Goal: Transaction & Acquisition: Purchase product/service

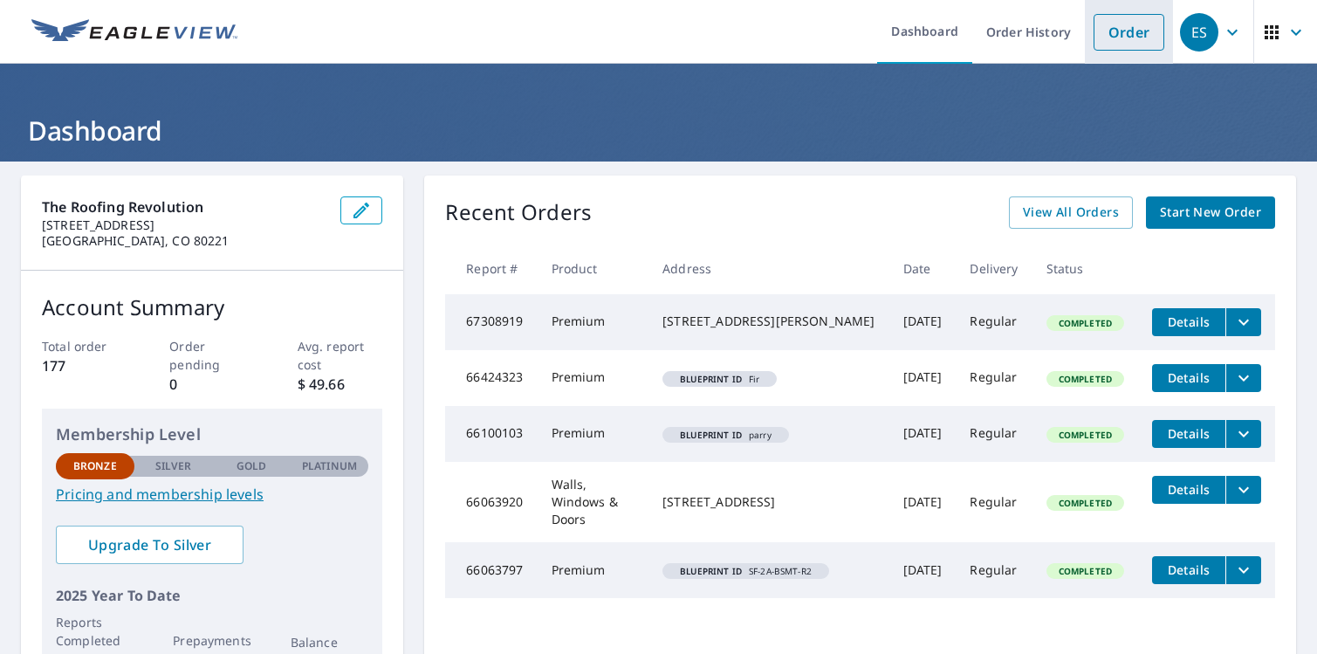
click at [1129, 32] on link "Order" at bounding box center [1128, 32] width 71 height 37
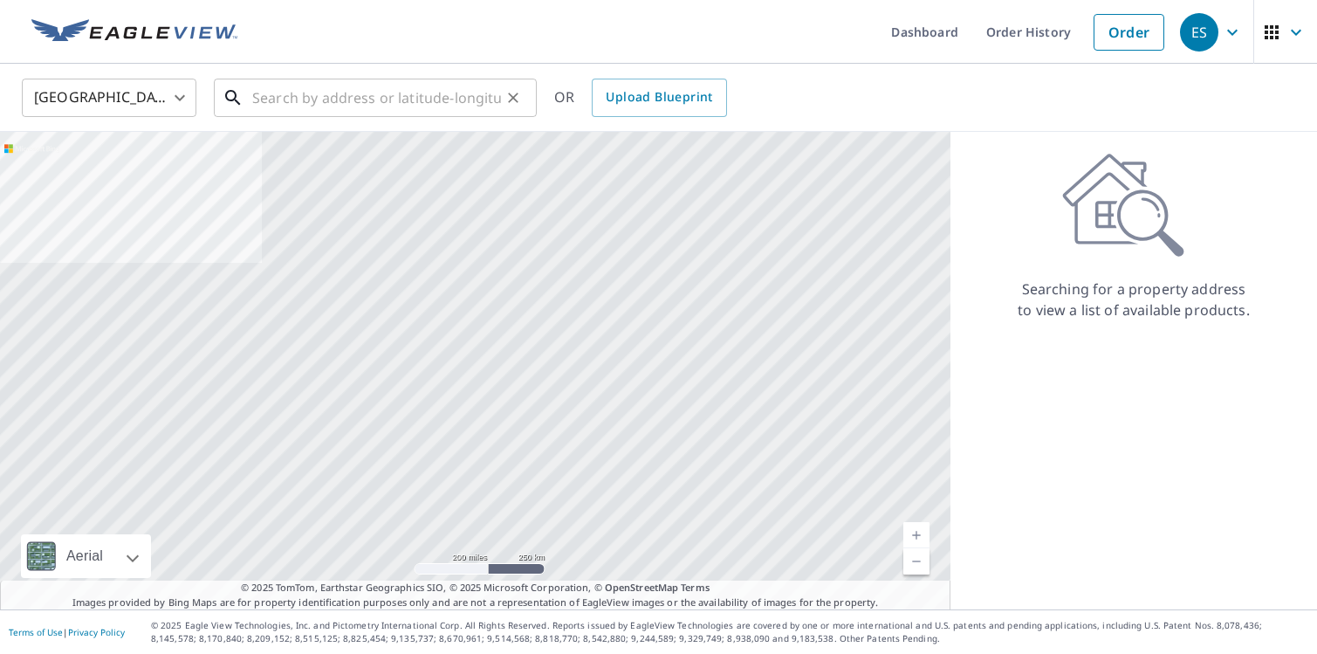
click at [285, 99] on input "text" at bounding box center [376, 97] width 249 height 49
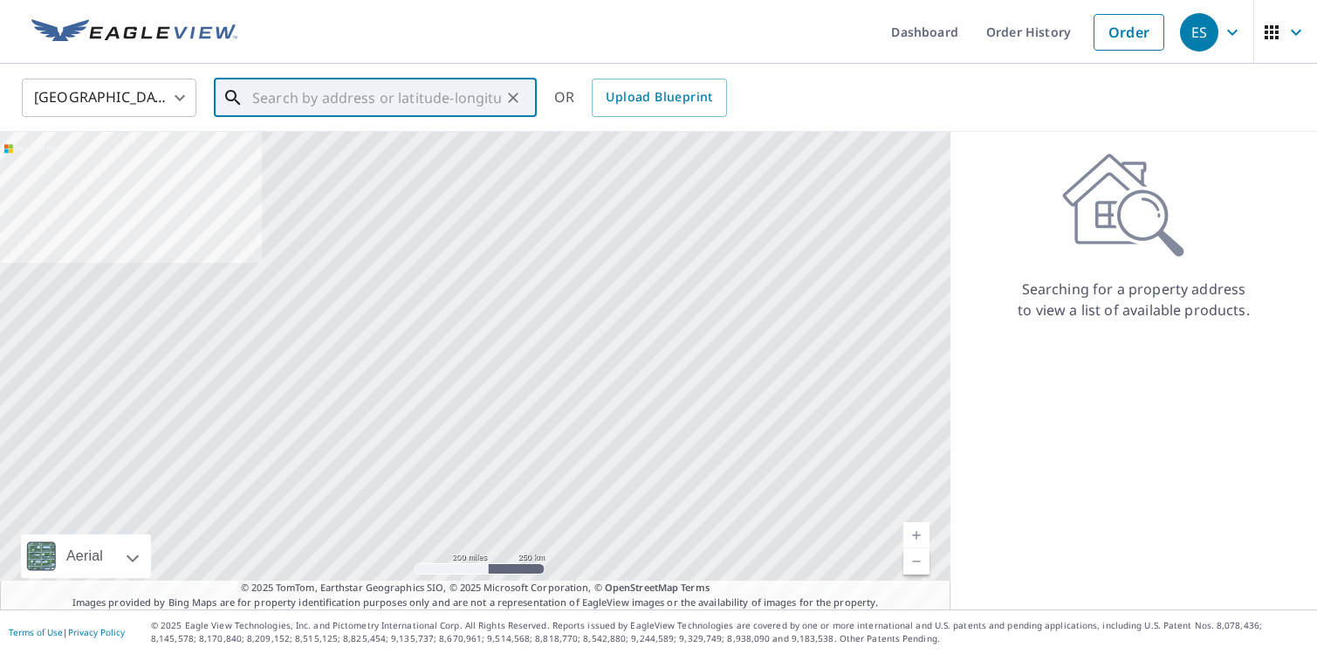
paste input "205 Bella Vista Court, Grand Lake, CO 80447"
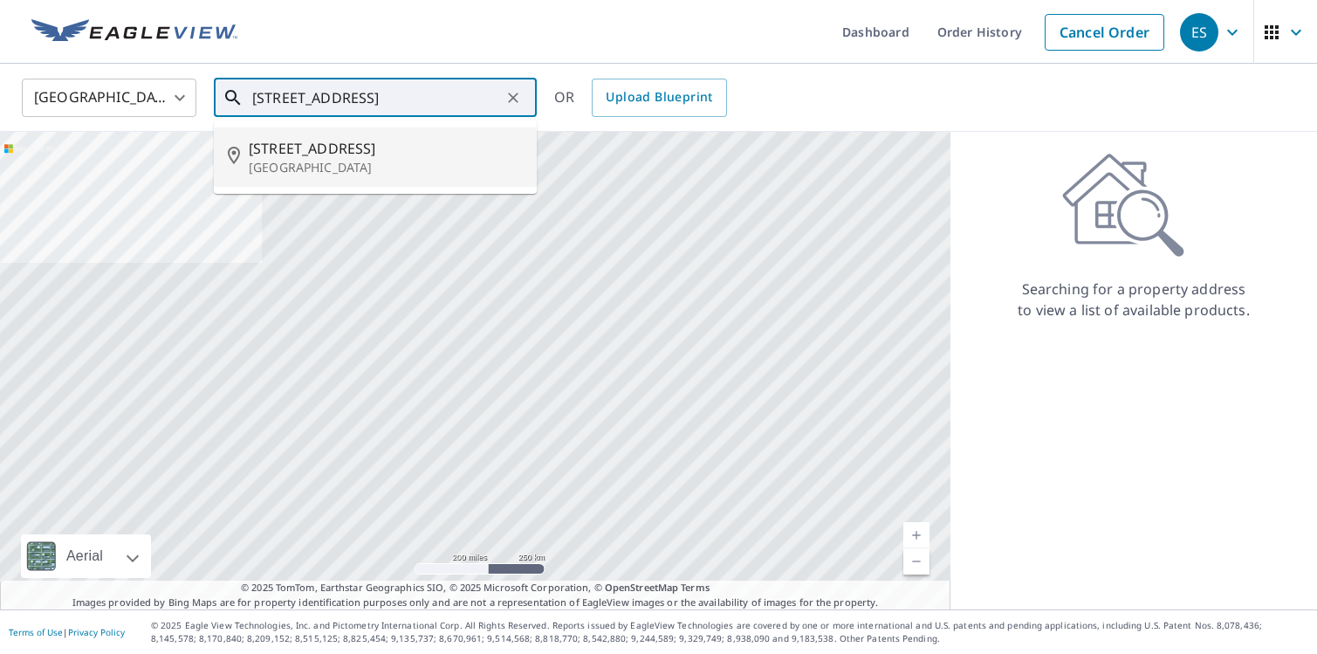
click at [353, 161] on p "[GEOGRAPHIC_DATA]" at bounding box center [386, 167] width 274 height 17
type input "205 Bella Vista Ct Grand Lake, CO 80447"
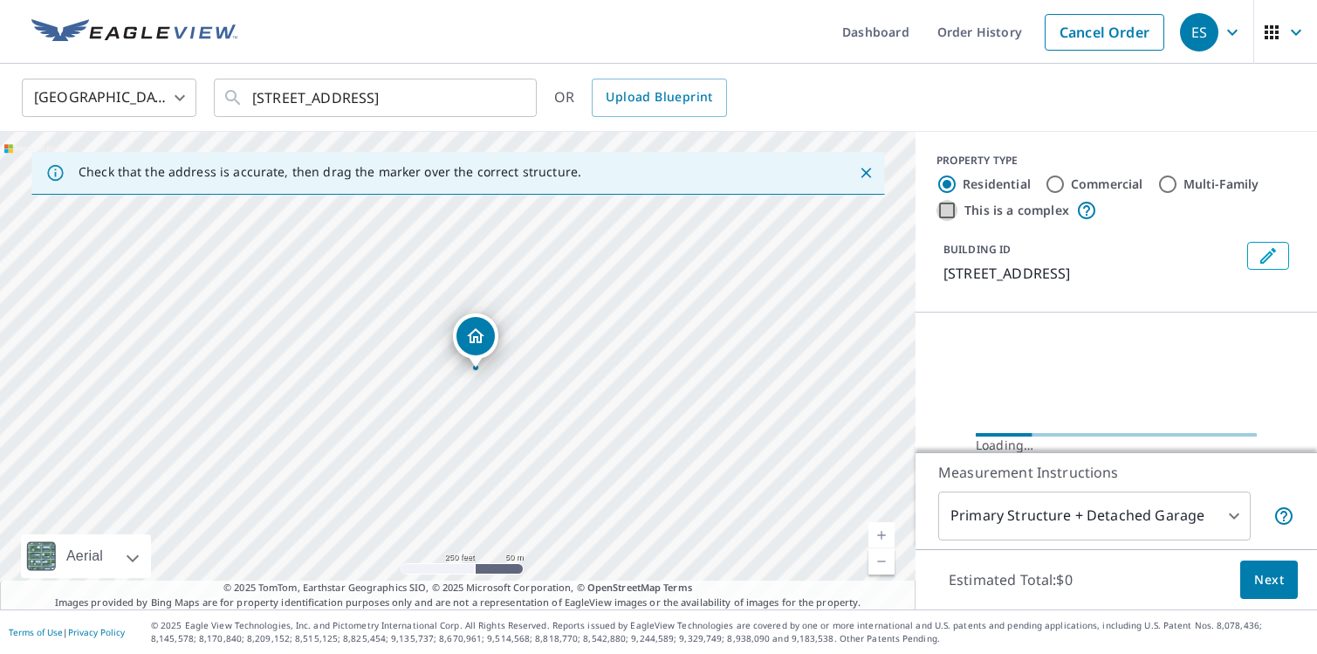
click at [948, 210] on input "This is a complex" at bounding box center [946, 210] width 21 height 21
checkbox input "true"
radio input "false"
radio input "true"
type input "4"
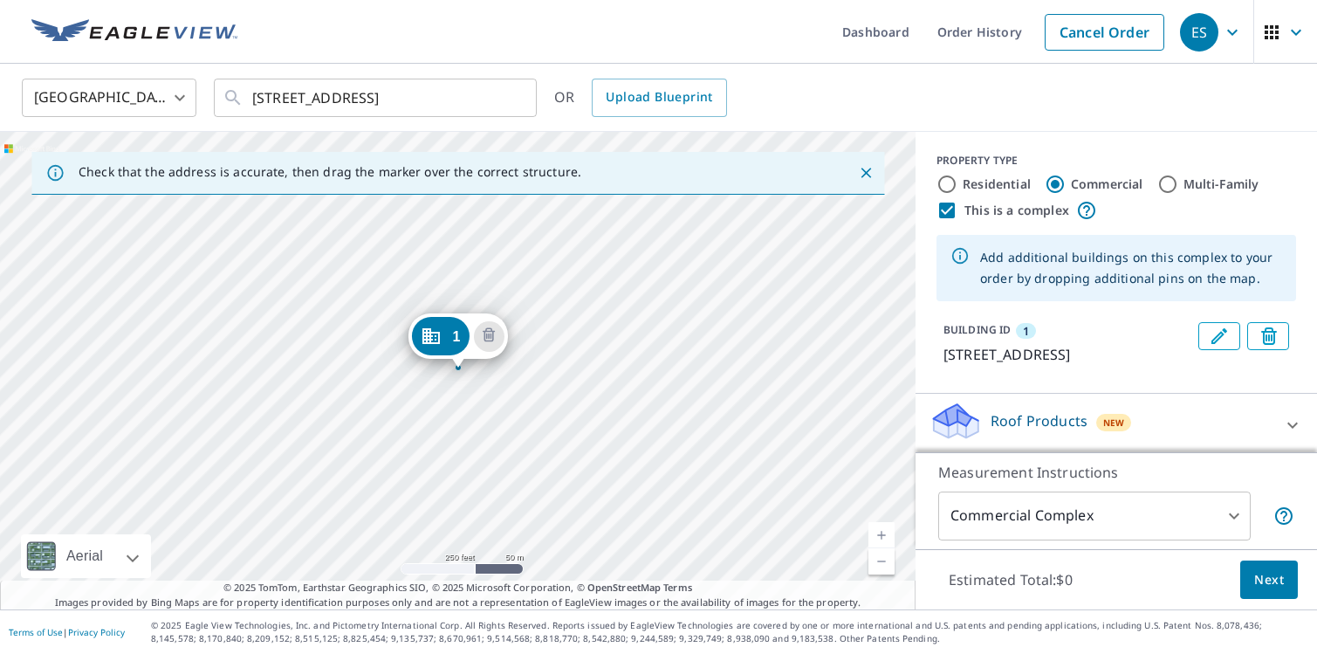
click at [1171, 183] on input "Multi-Family" at bounding box center [1167, 184] width 21 height 21
radio input "true"
type input "2"
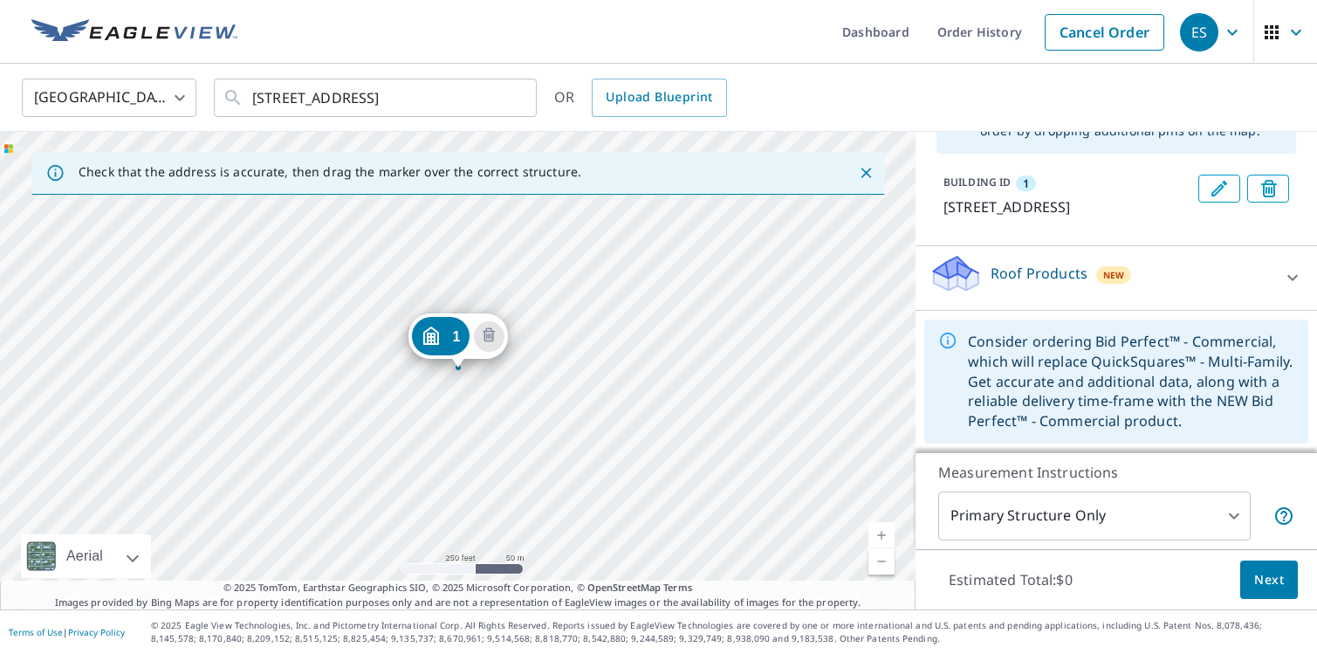
scroll to position [169, 0]
click at [1292, 277] on icon at bounding box center [1292, 277] width 21 height 21
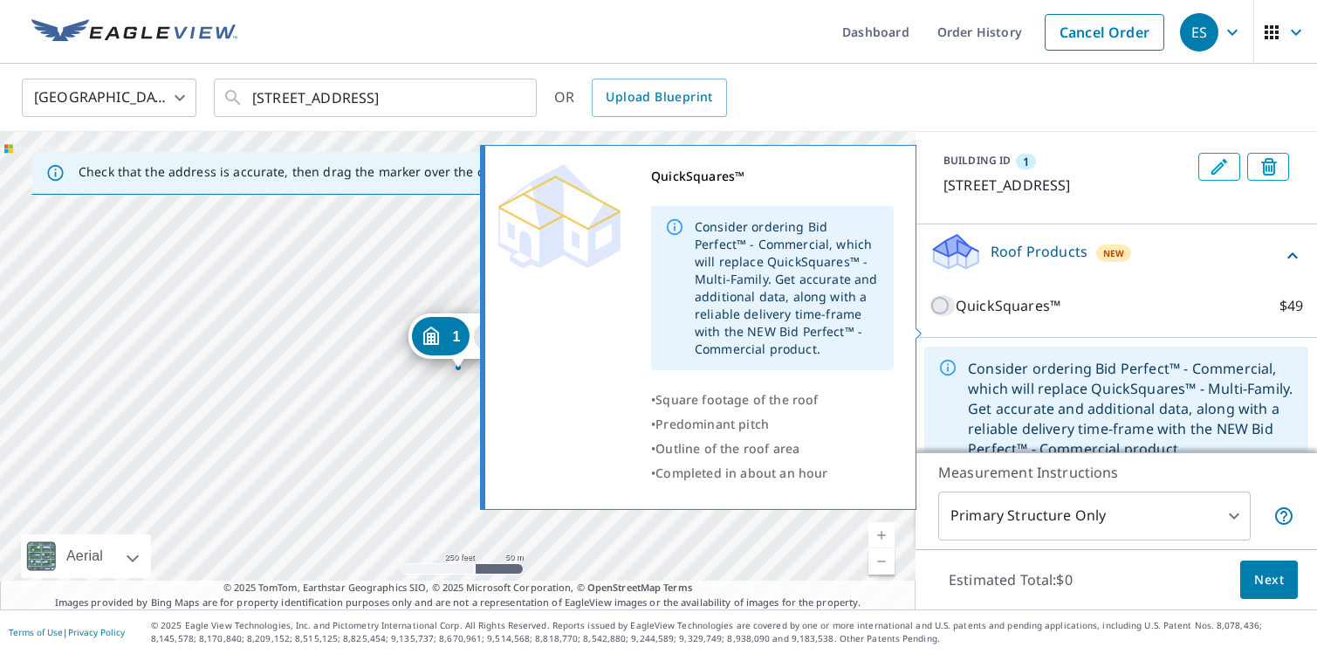
click at [941, 316] on input "QuickSquares™ $49" at bounding box center [942, 305] width 26 height 21
checkbox input "true"
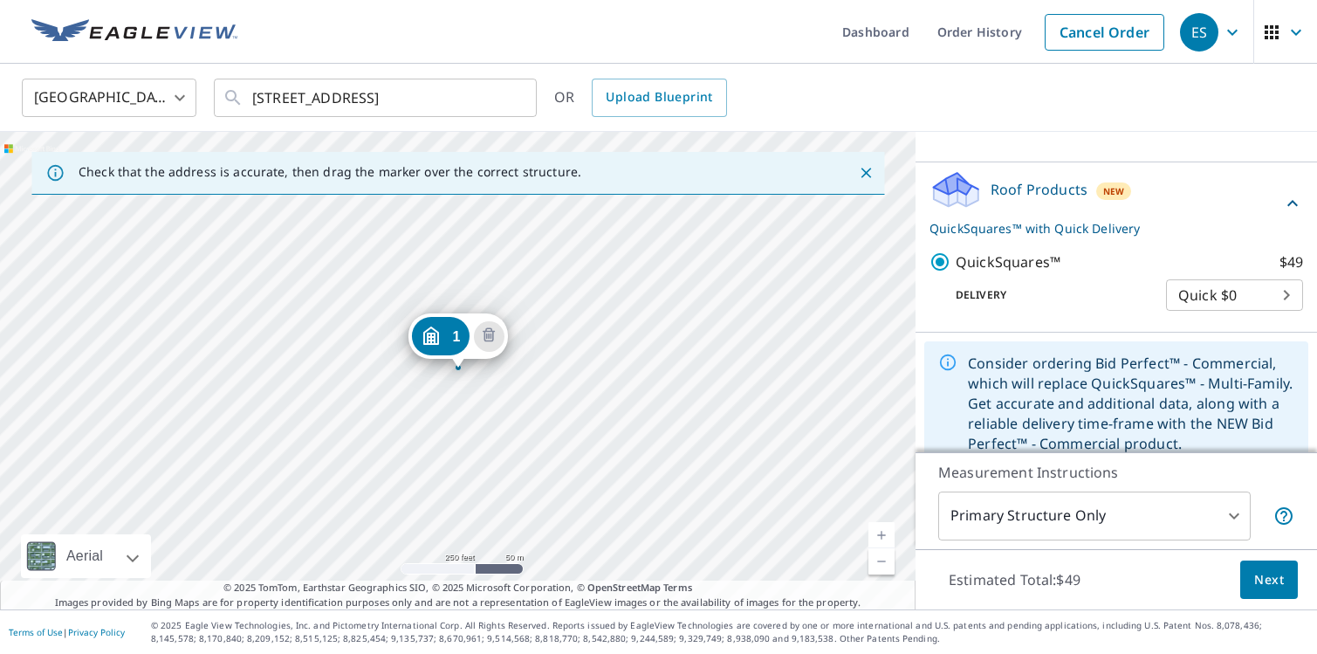
scroll to position [276, 0]
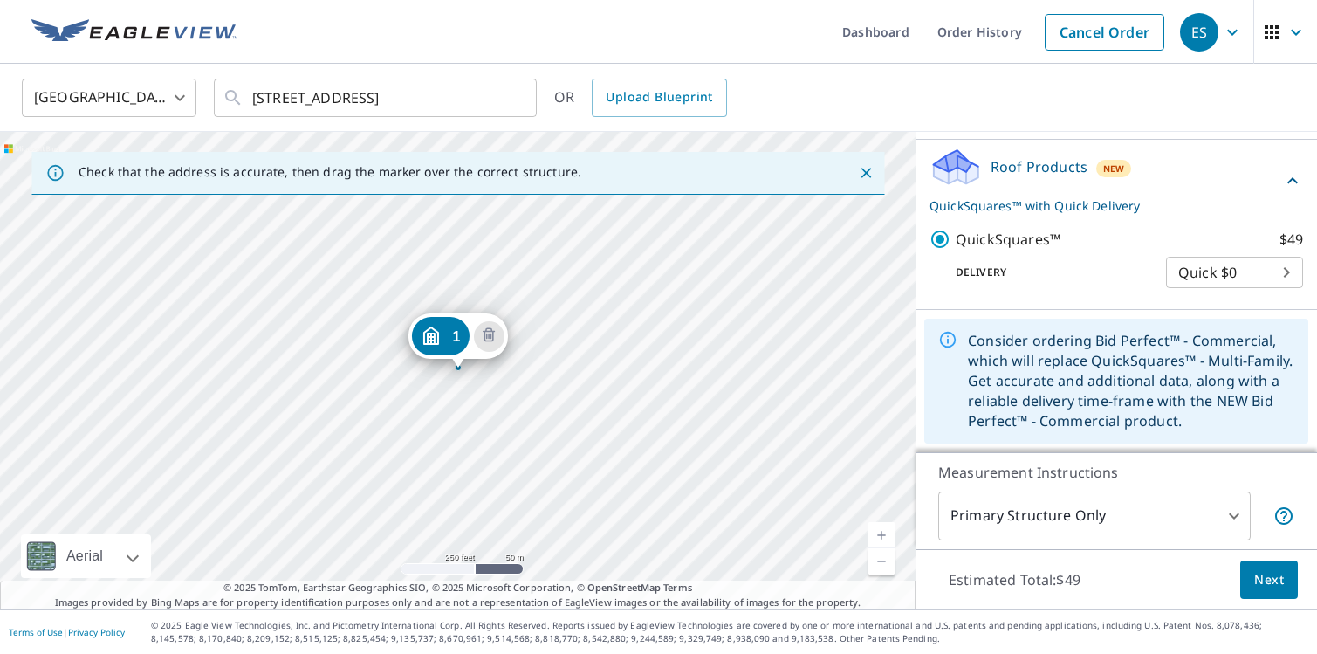
click at [377, 373] on div "1 205 Bella Vista Ct Grand Lake, CO 80447" at bounding box center [457, 370] width 915 height 477
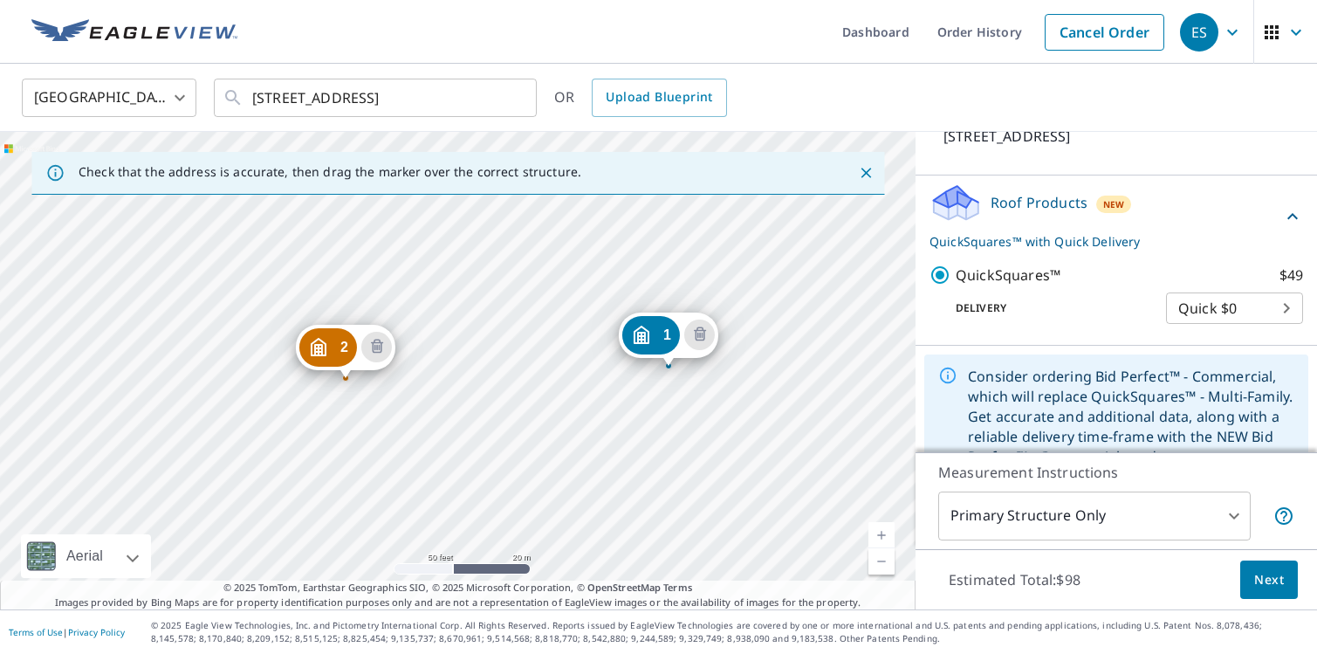
click at [485, 363] on div "2 203 Bella Vista Ct Grand Lake, CO 80447 1 205 Bella Vista Ct Grand Lake, CO 8…" at bounding box center [457, 370] width 915 height 477
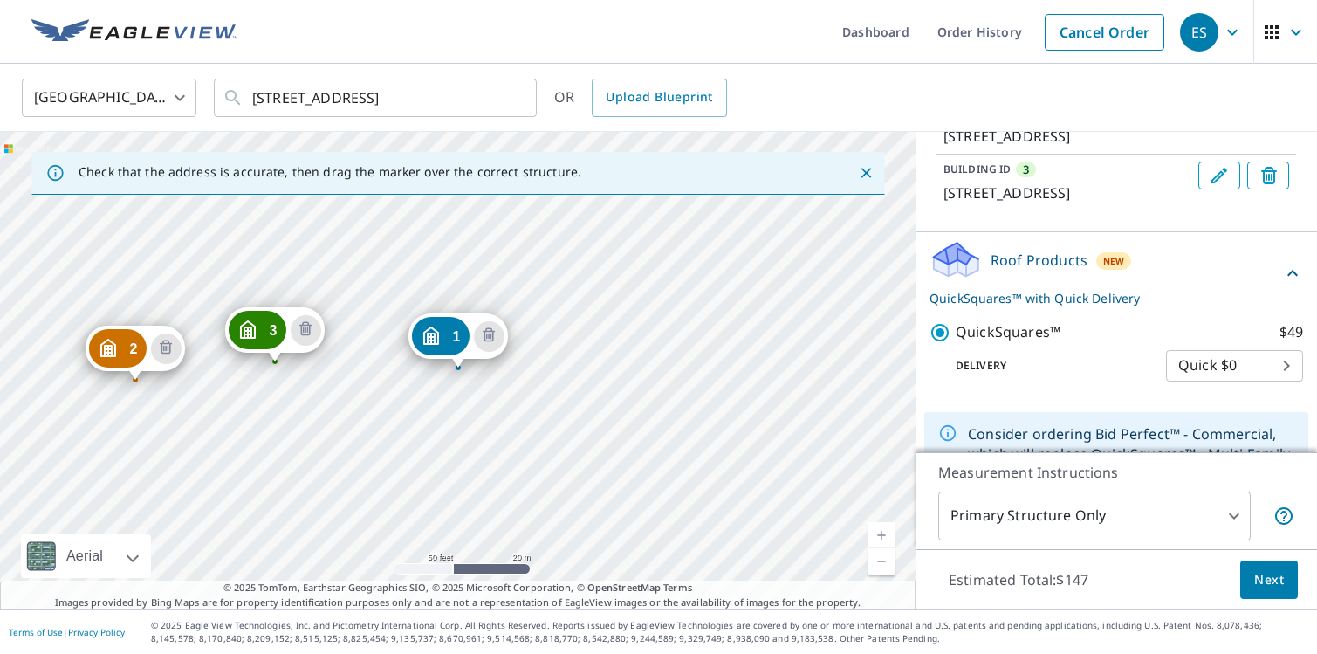
click at [373, 256] on div "2 203 Bella Vista Ct Grand Lake, CO 80447 3 204 Bella Vista Ct Grand Lake, CO 8…" at bounding box center [457, 370] width 915 height 477
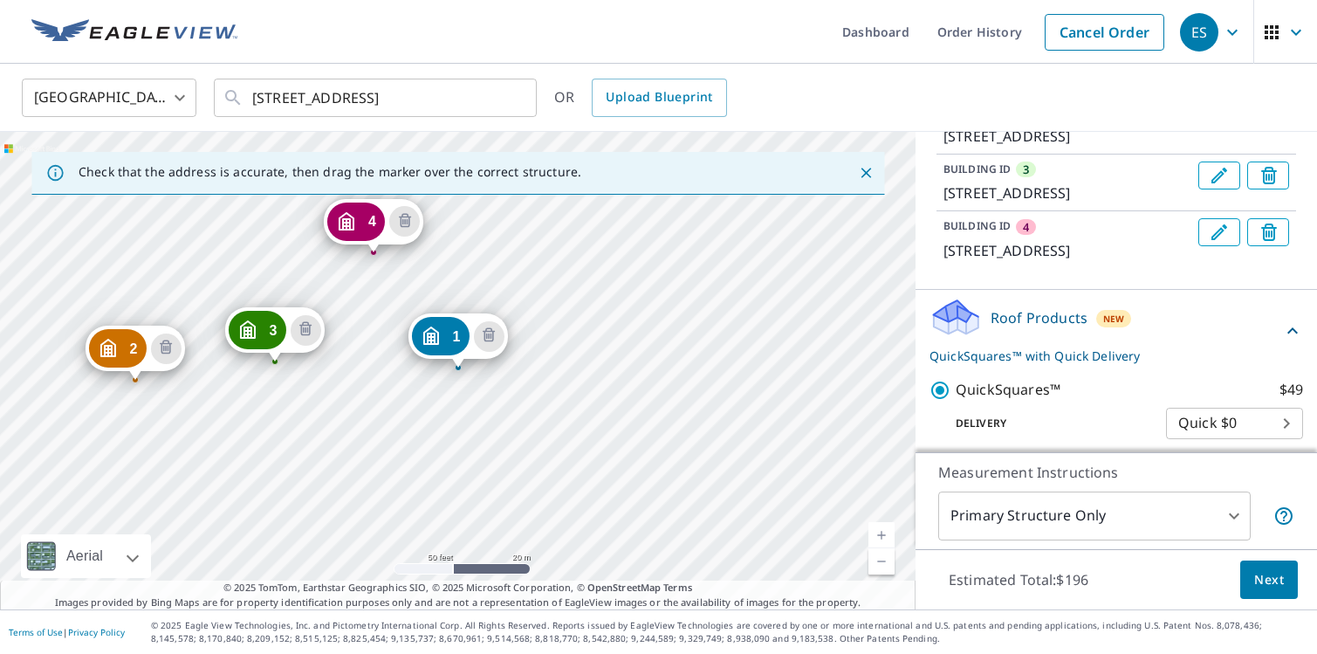
click at [279, 222] on div "2 203 Bella Vista Ct Grand Lake, CO 80447 3 204 Bella Vista Ct Grand Lake, CO 8…" at bounding box center [457, 370] width 915 height 477
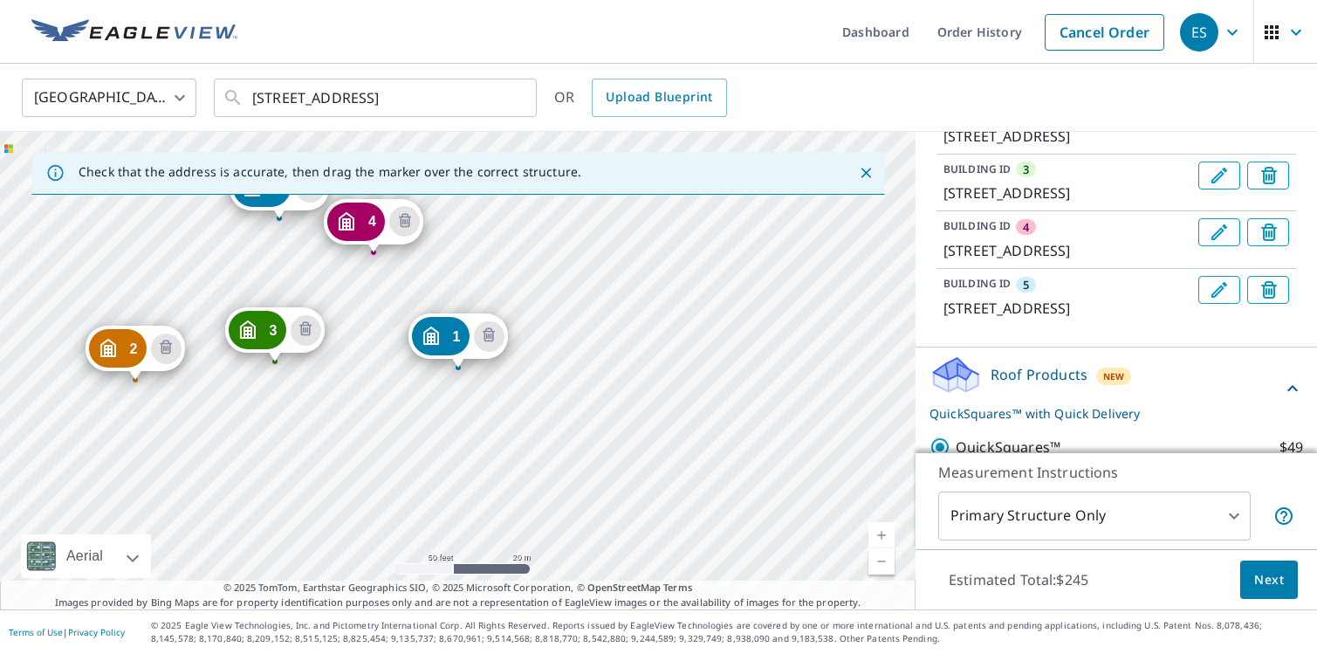
click at [470, 258] on div "2 203 Bella Vista Ct Grand Lake, CO 80447 3 204 Bella Vista Ct Grand Lake, CO 8…" at bounding box center [457, 370] width 915 height 477
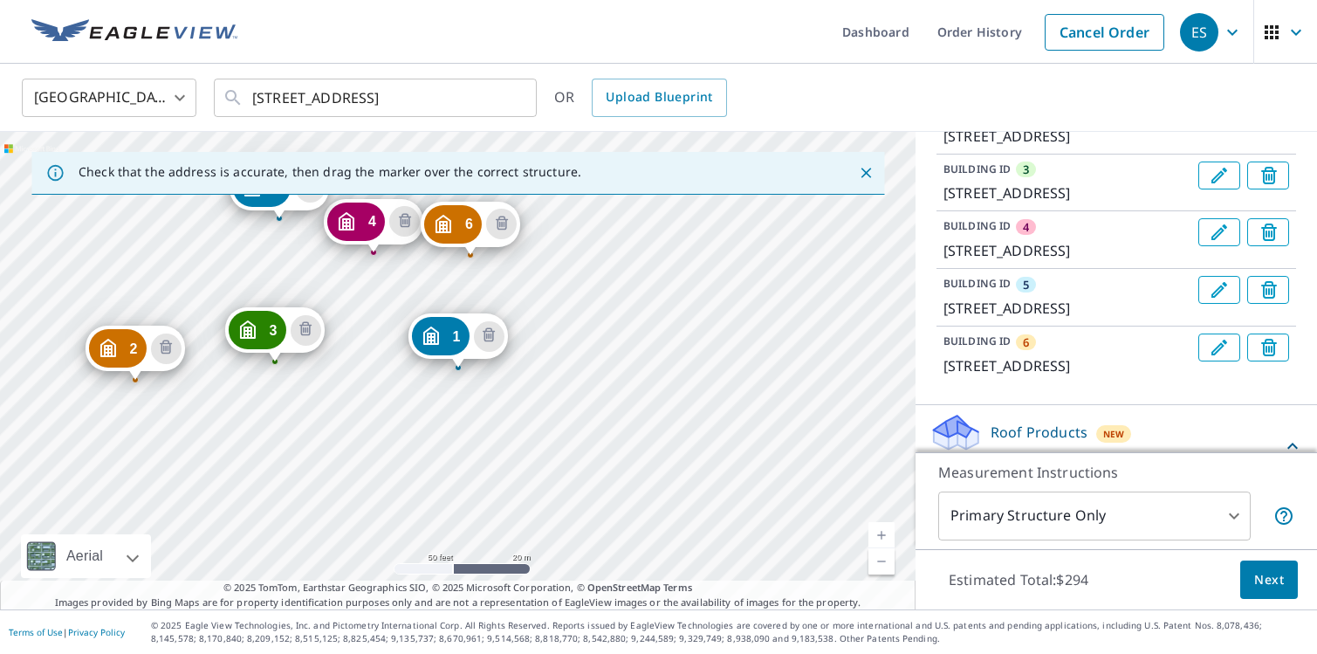
click at [206, 209] on div "2 203 Bella Vista Ct Grand Lake, CO 80447 3 204 Bella Vista Ct Grand Lake, CO 8…" at bounding box center [457, 370] width 915 height 477
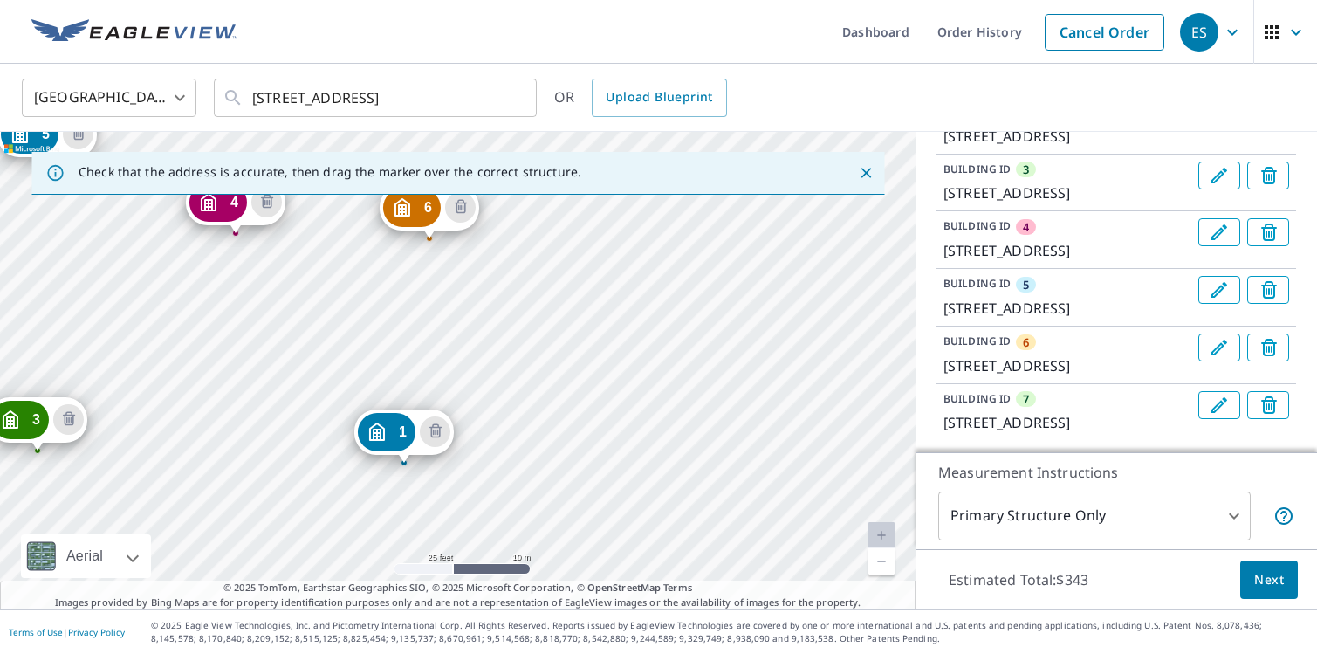
click at [878, 558] on link "Current Level 20, Zoom Out" at bounding box center [881, 561] width 26 height 26
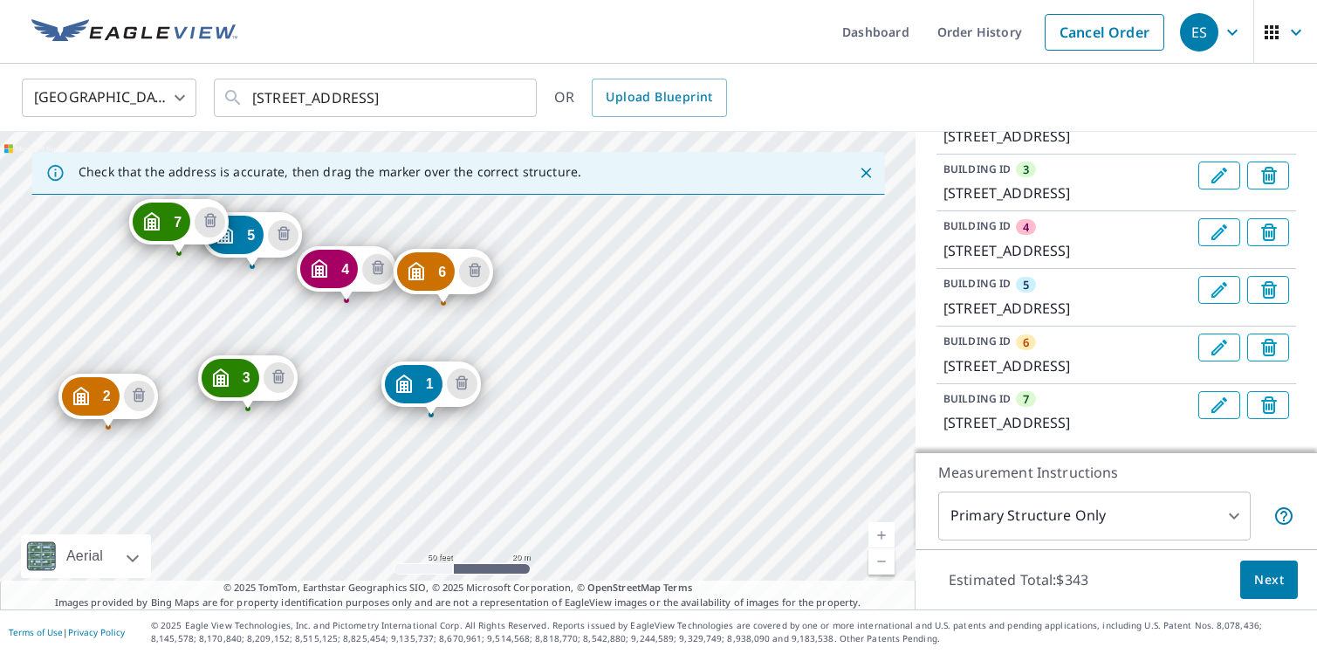
click at [878, 558] on link "Current Level 19, Zoom Out" at bounding box center [881, 561] width 26 height 26
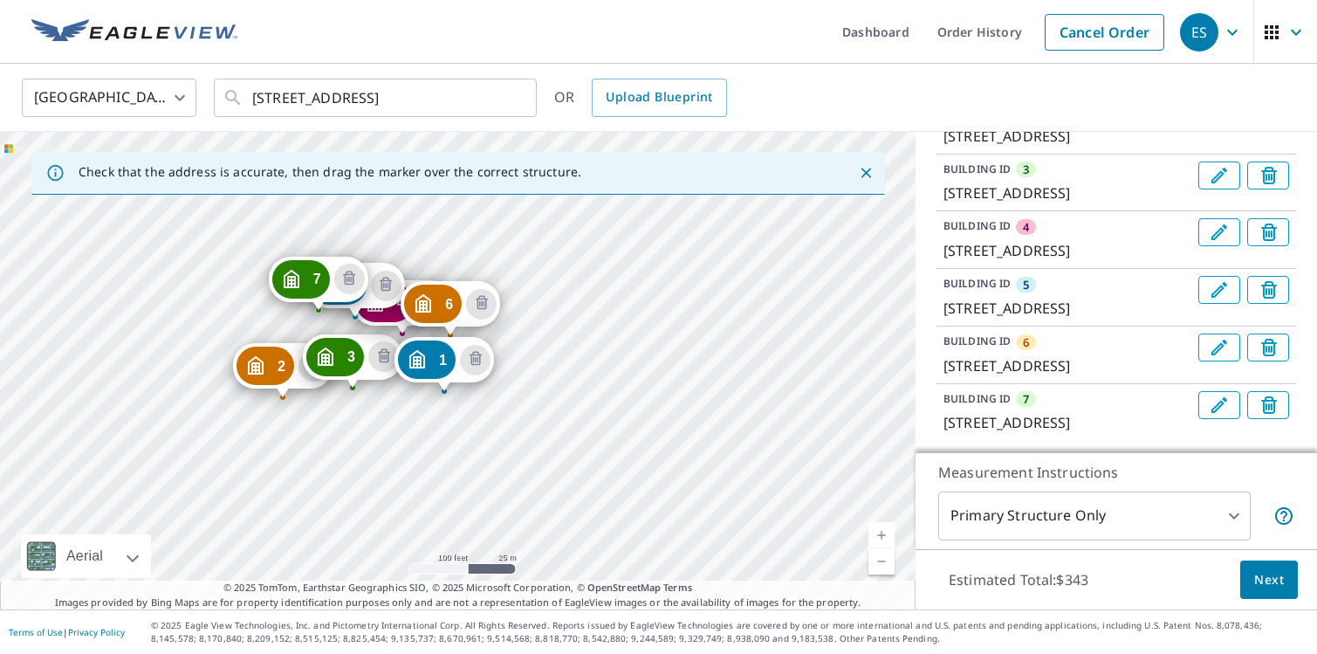
click at [880, 538] on link "Current Level 18, Zoom In" at bounding box center [881, 535] width 26 height 26
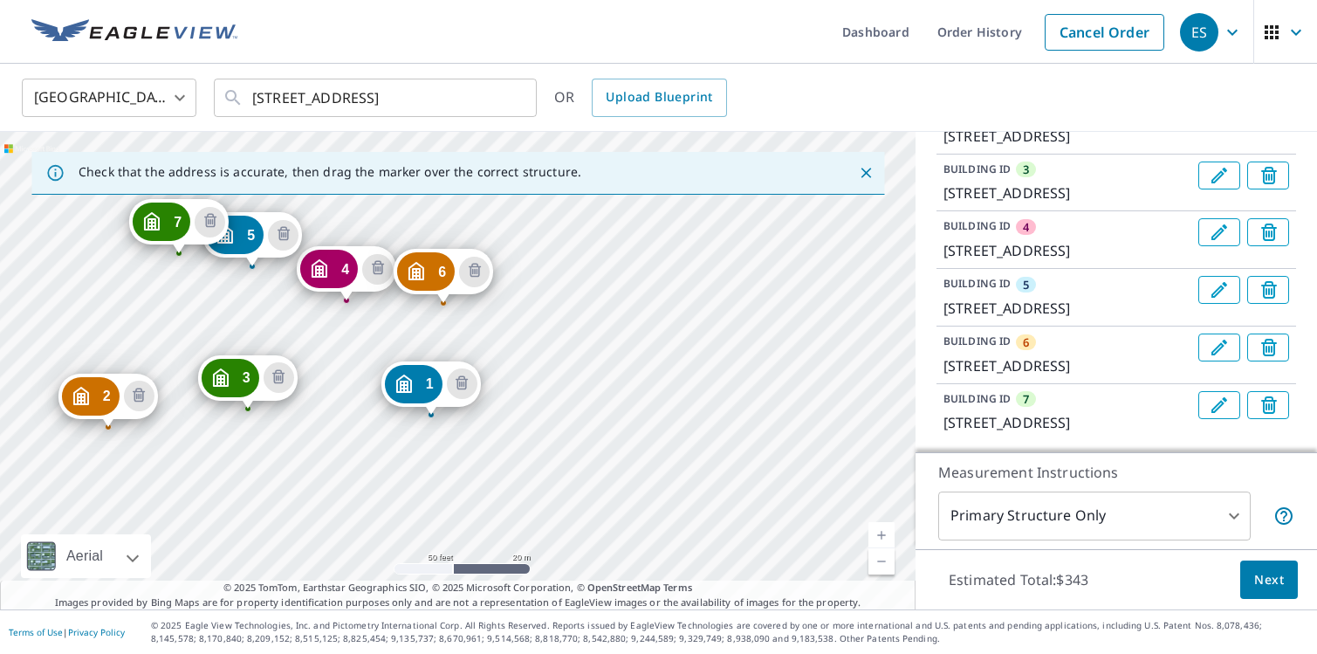
click at [1231, 515] on body "ES ES Dashboard Order History Cancel Order ES United States US ​ 205 Bella Vist…" at bounding box center [658, 327] width 1317 height 654
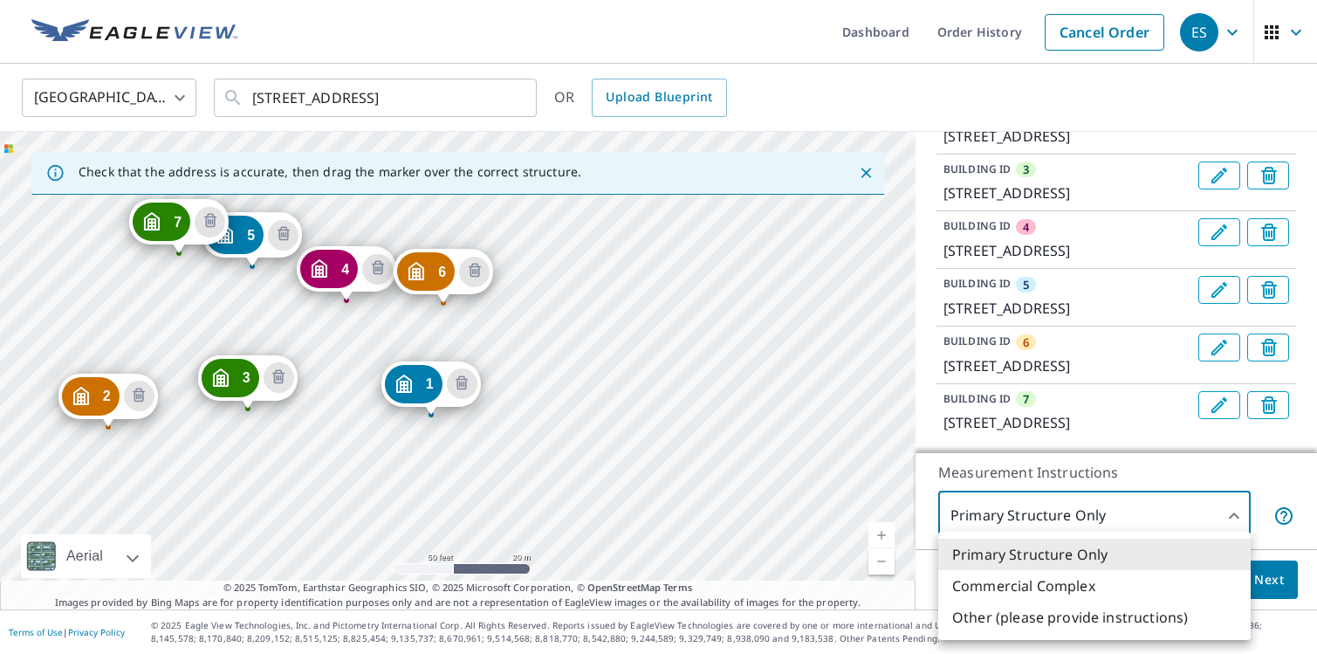
click at [1160, 586] on li "Commercial Complex" at bounding box center [1094, 585] width 312 height 31
type input "4"
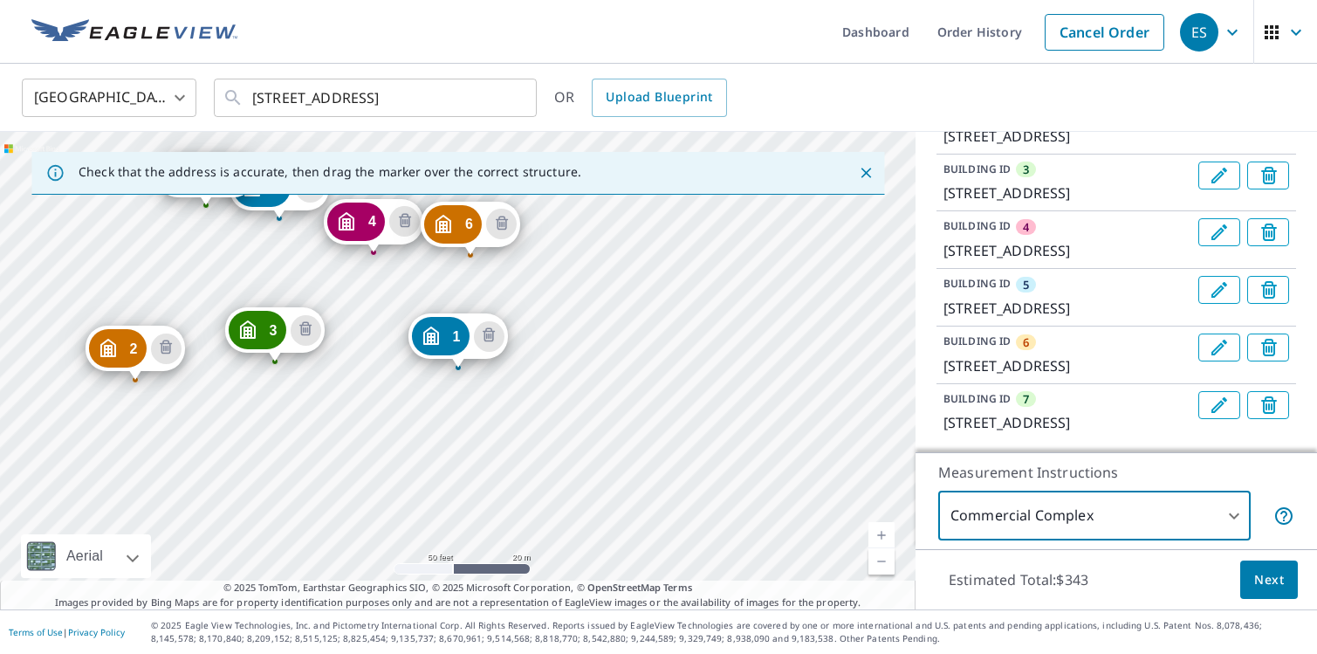
click at [1267, 581] on span "Next" at bounding box center [1269, 580] width 30 height 22
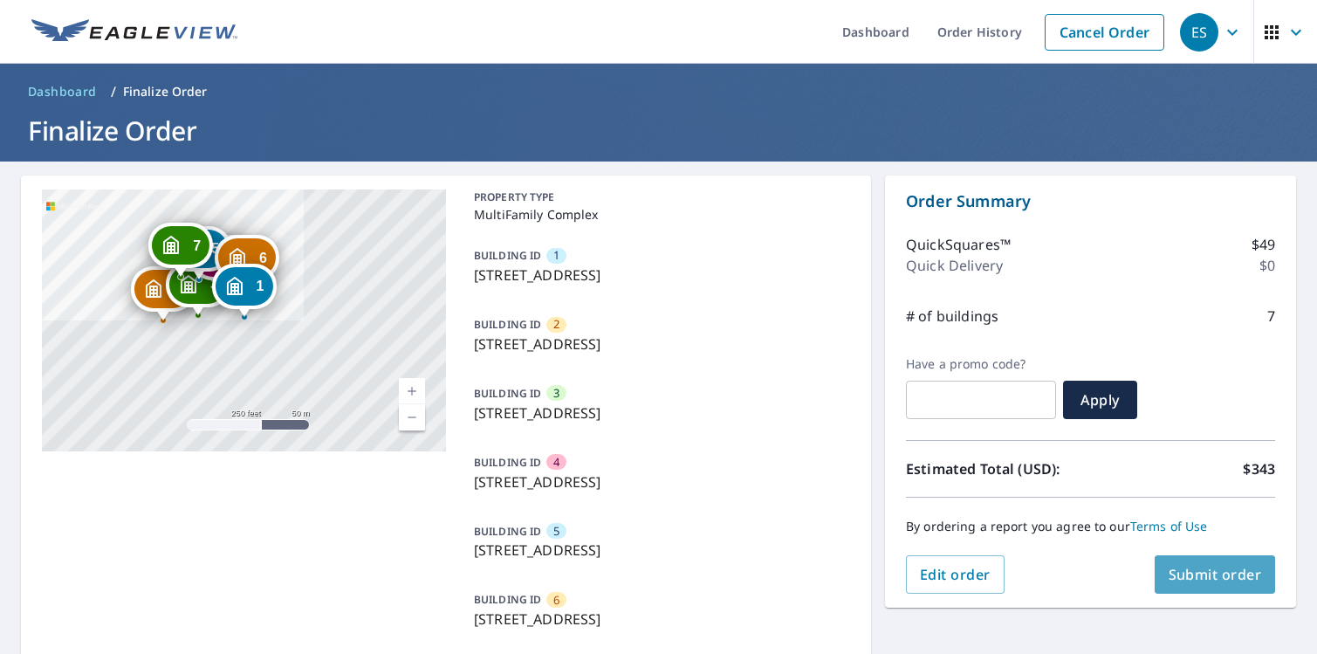
click at [1208, 580] on span "Submit order" at bounding box center [1214, 574] width 93 height 19
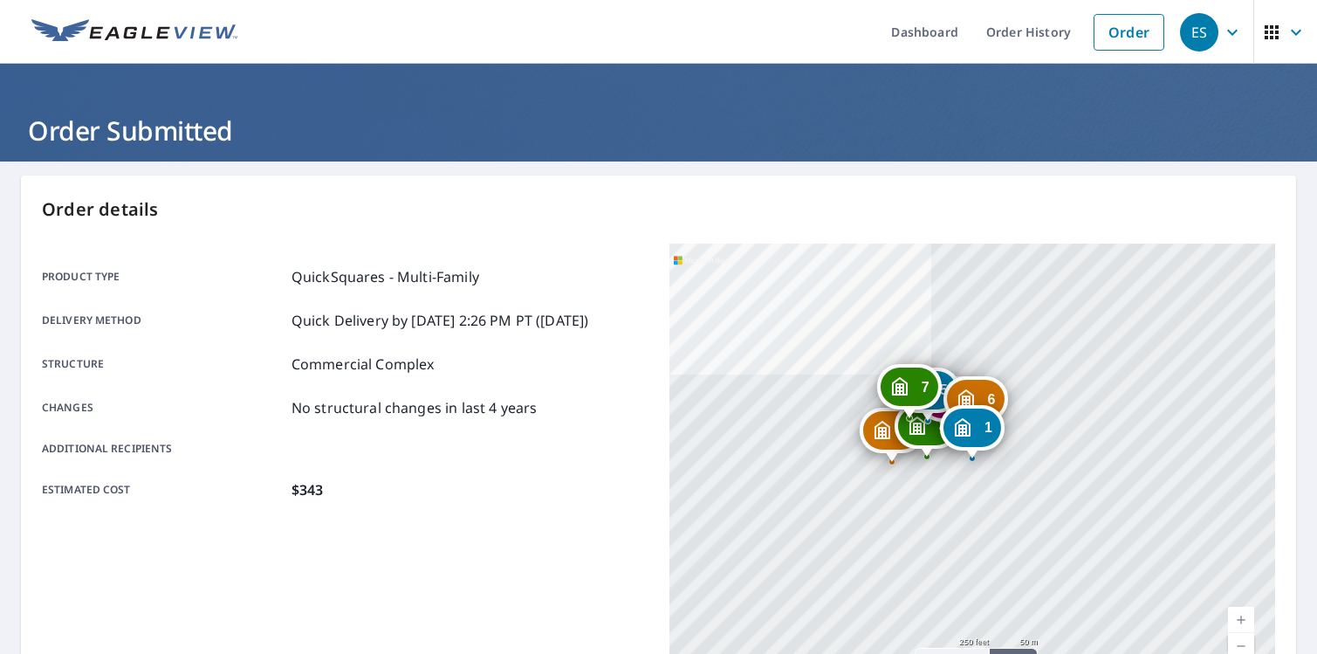
click at [1235, 31] on icon "button" at bounding box center [1232, 32] width 10 height 6
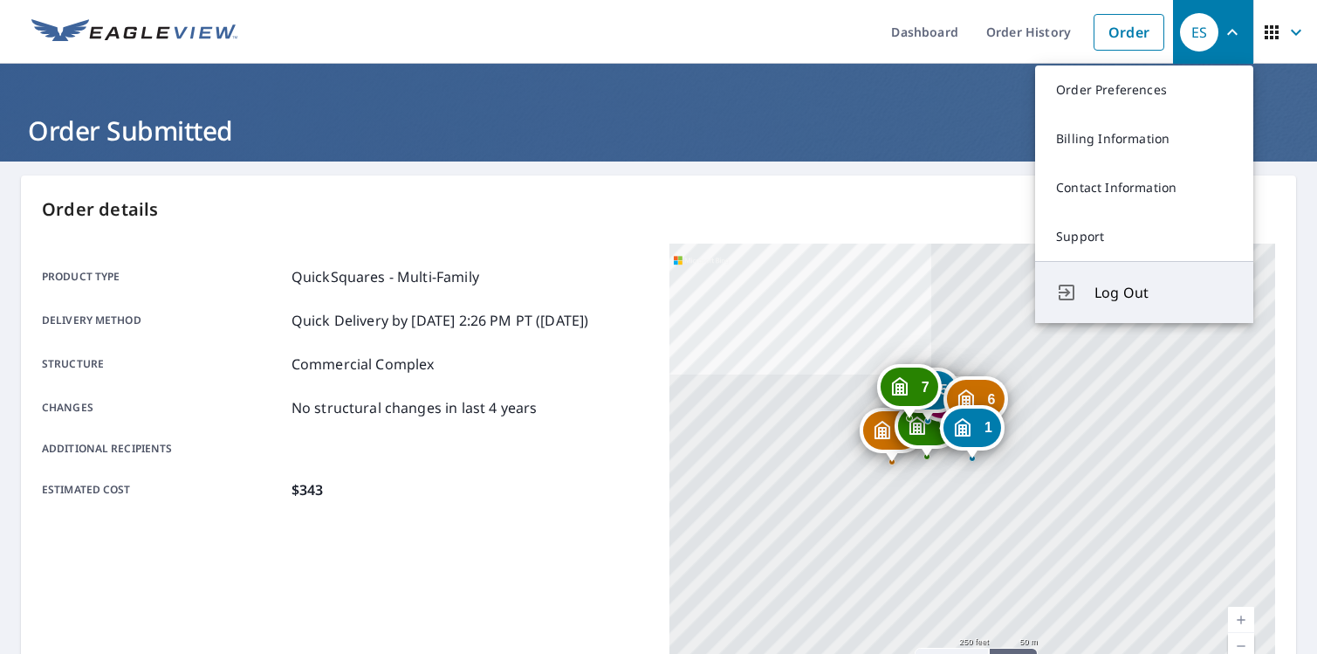
click at [1106, 298] on span "Log Out" at bounding box center [1163, 292] width 138 height 21
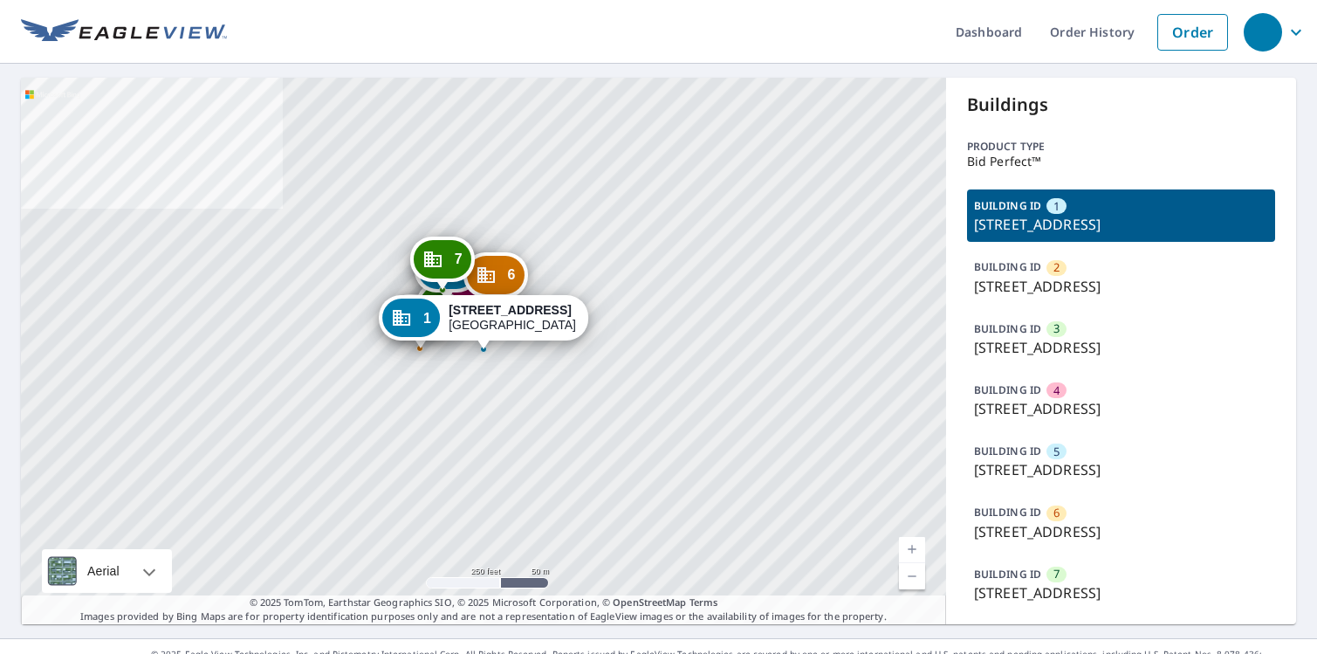
click at [921, 549] on link "Current Level 17, Zoom In" at bounding box center [912, 550] width 26 height 26
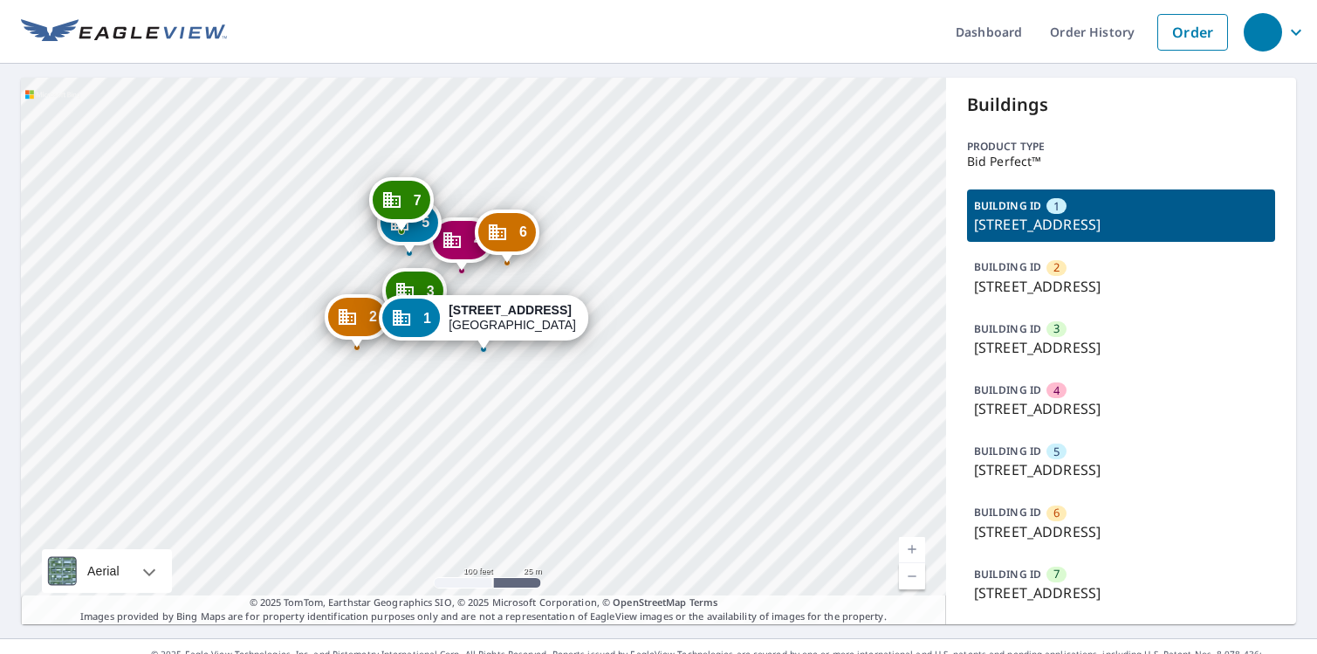
click at [921, 549] on link "Current Level 18, Zoom In" at bounding box center [912, 550] width 26 height 26
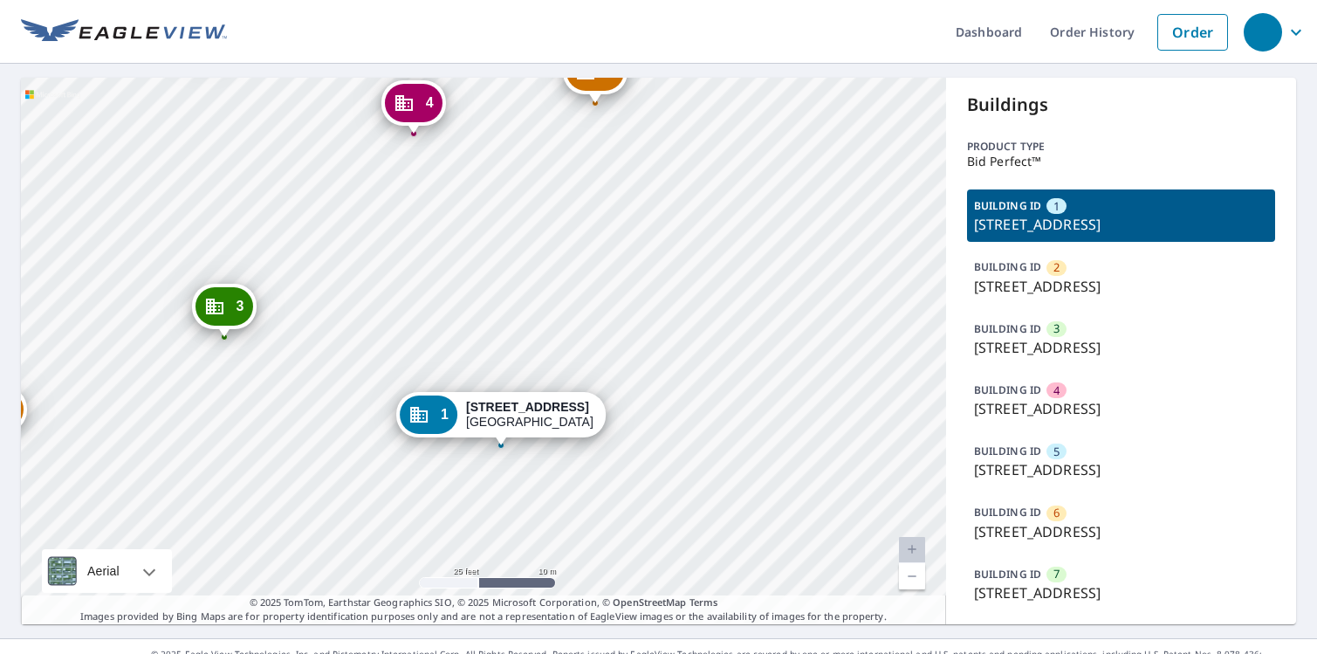
click at [910, 581] on link "Current Level 20, Zoom Out" at bounding box center [912, 576] width 26 height 26
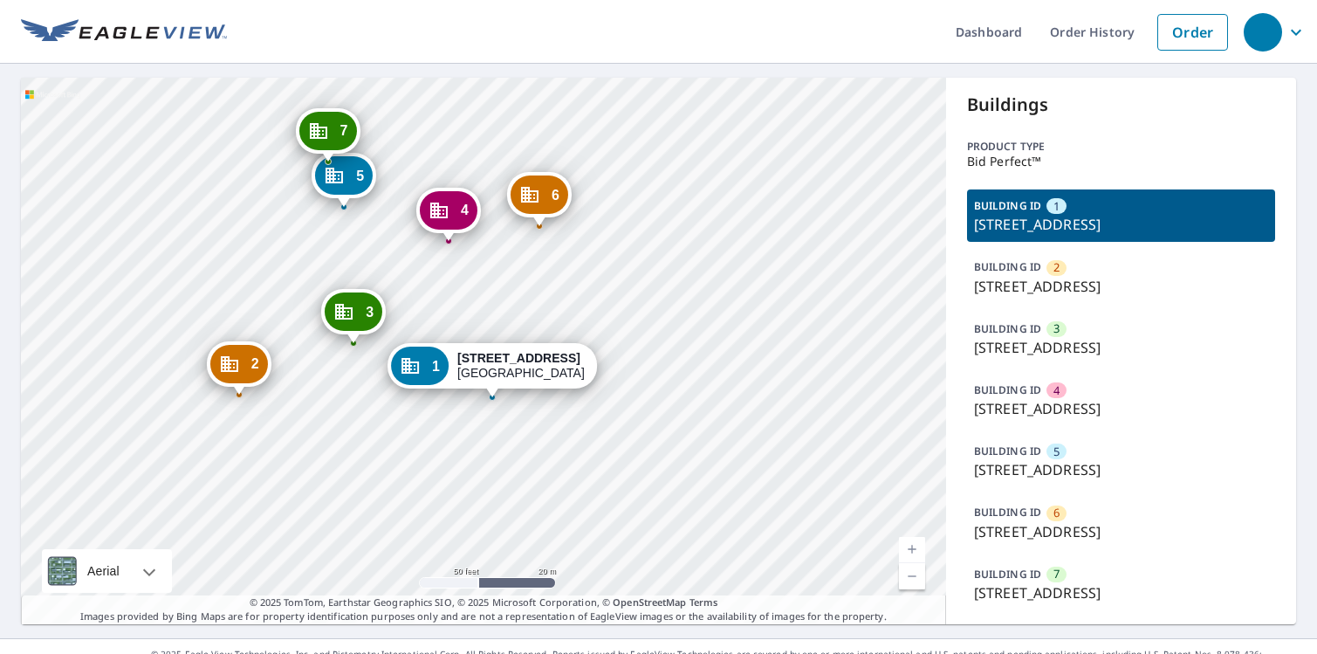
click at [1300, 34] on icon "button" at bounding box center [1295, 32] width 21 height 21
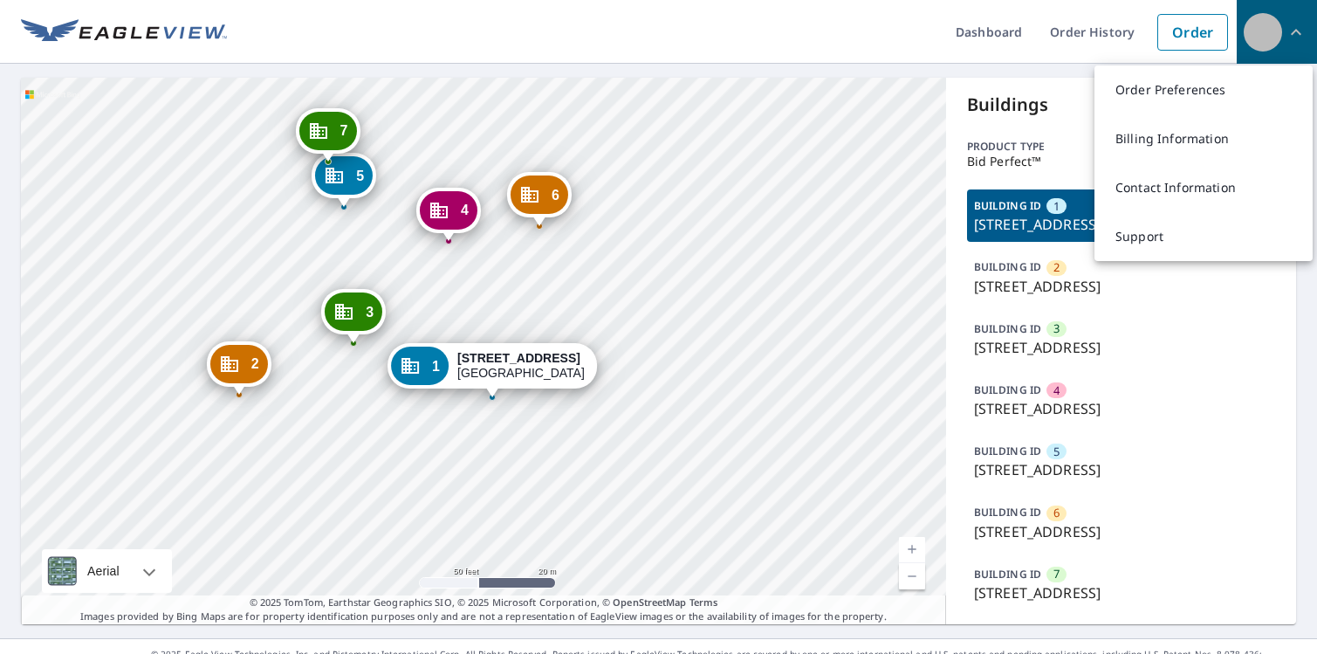
click at [1259, 47] on div "button" at bounding box center [1262, 32] width 38 height 38
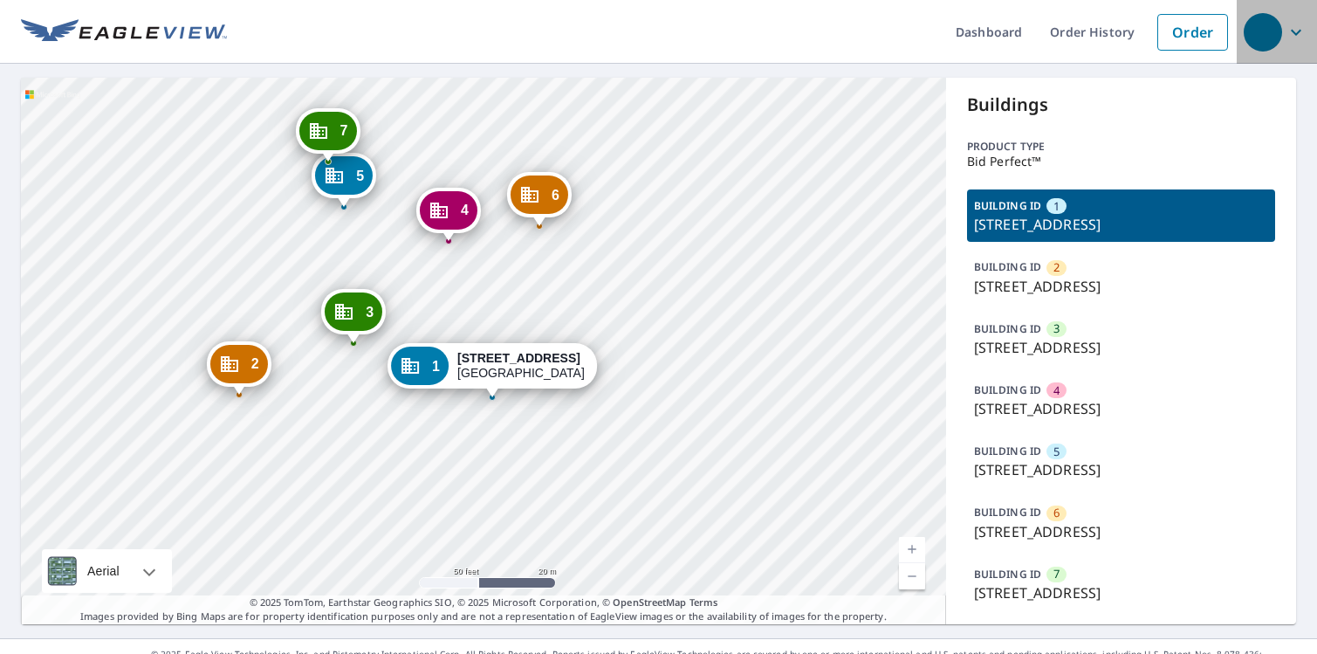
click at [1259, 47] on div "button" at bounding box center [1262, 32] width 38 height 38
